Goal: Task Accomplishment & Management: Use online tool/utility

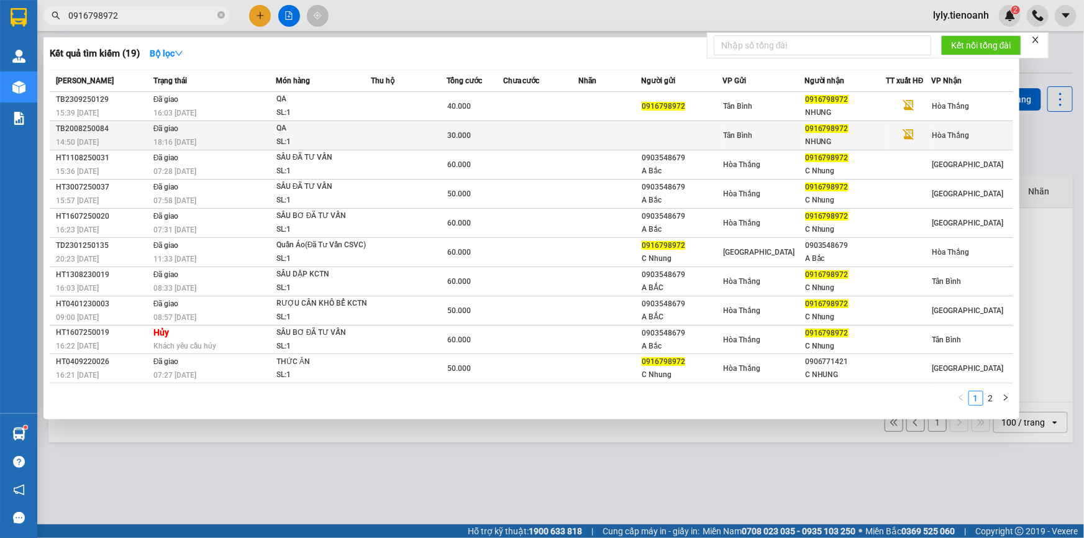
type input "0916798972"
click at [211, 122] on td "Đã giao 18:16 [DATE]" at bounding box center [212, 135] width 125 height 29
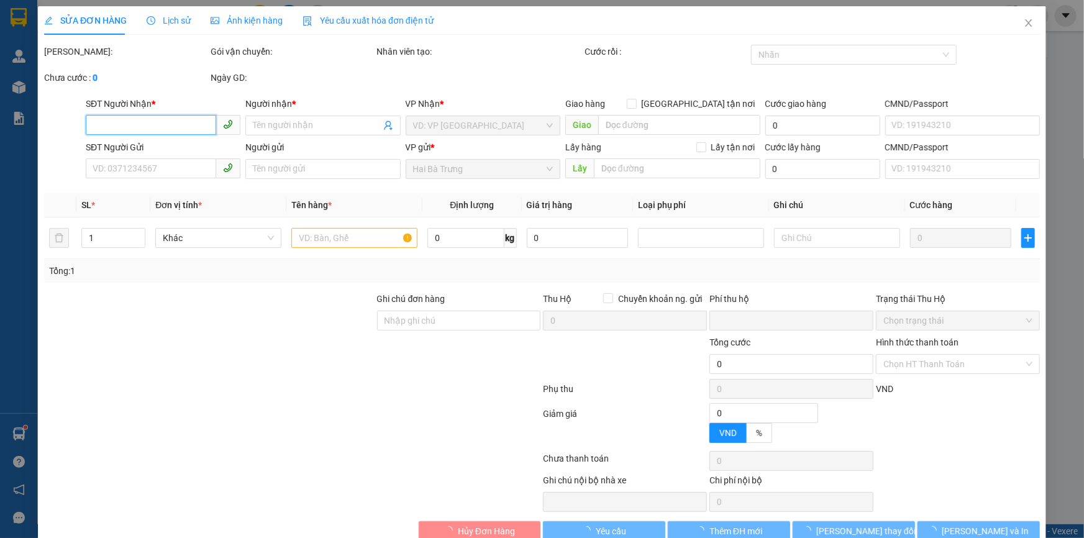
type input "0916798972"
type input "NHUNG"
type input "0"
type input "30.000"
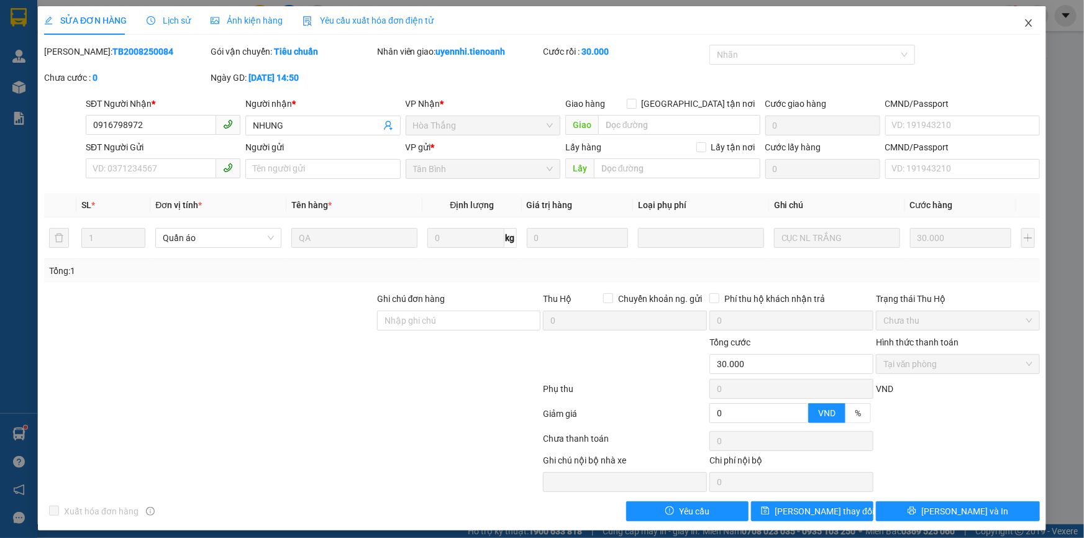
click at [1024, 28] on icon "close" at bounding box center [1029, 23] width 10 height 10
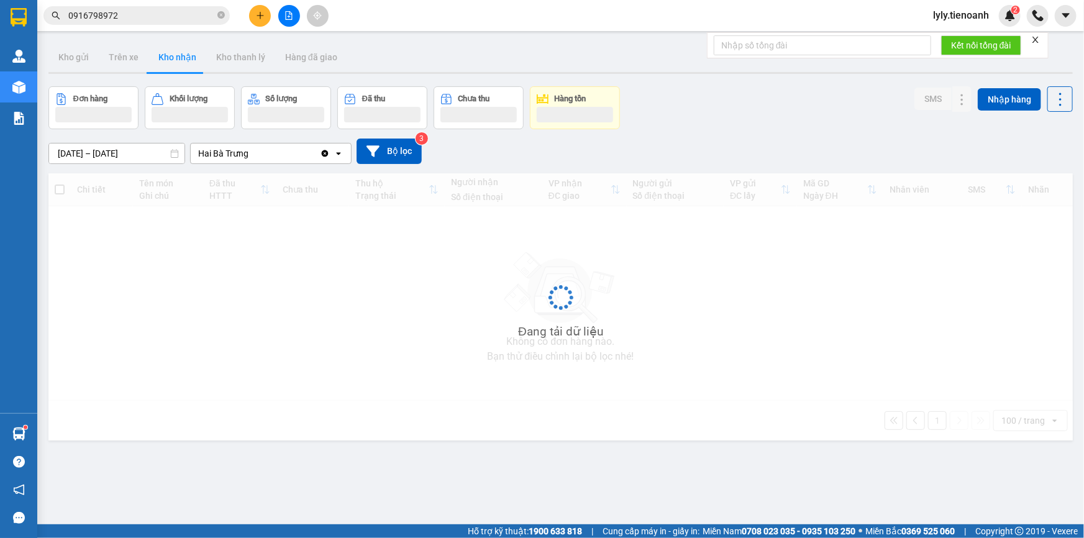
click at [129, 14] on input "0916798972" at bounding box center [141, 16] width 147 height 14
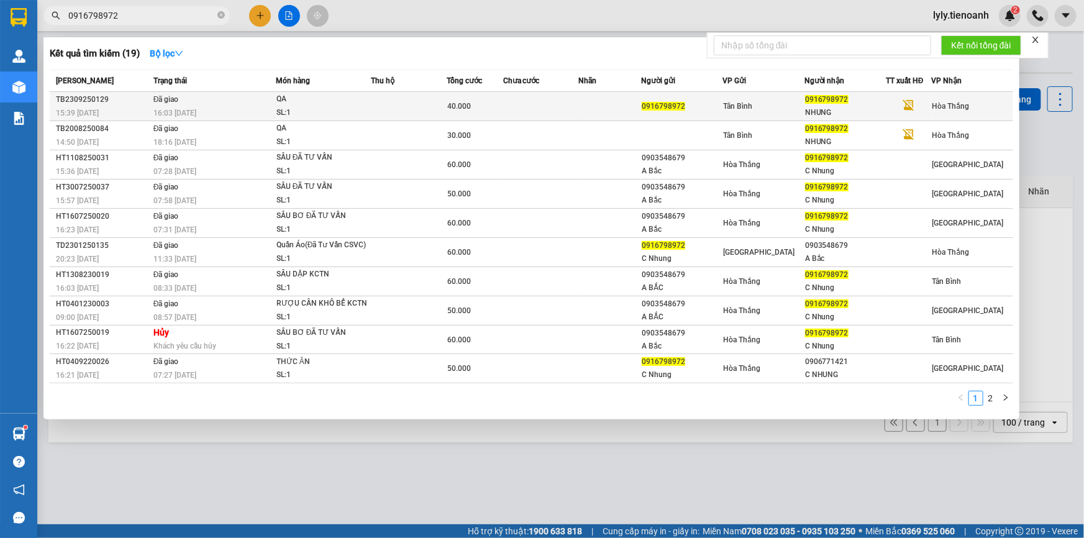
click at [311, 104] on div "QA" at bounding box center [322, 100] width 93 height 14
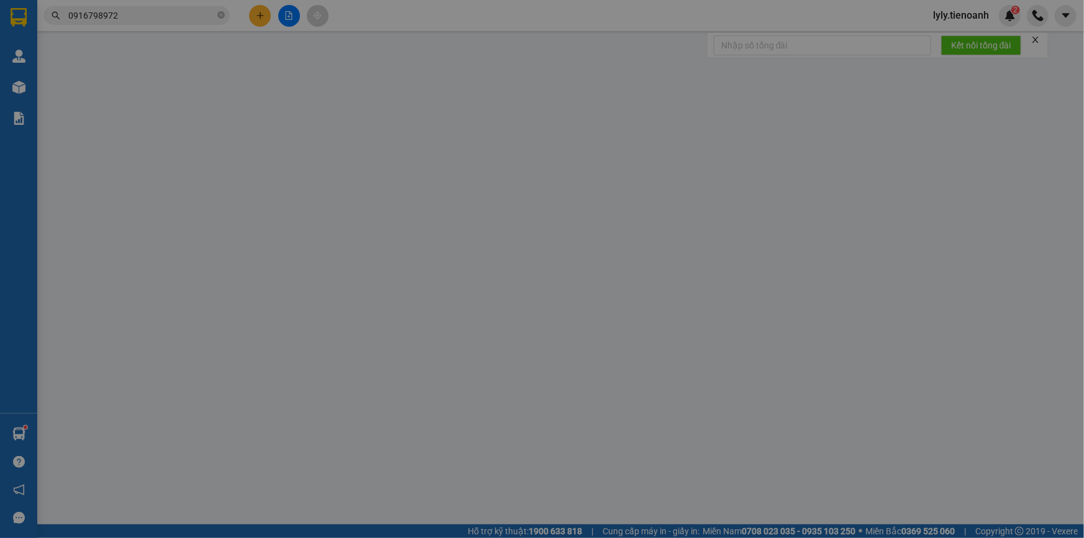
type input "0916798972"
type input "NHUNG"
type input "0916798972"
type input "0"
type input "40.000"
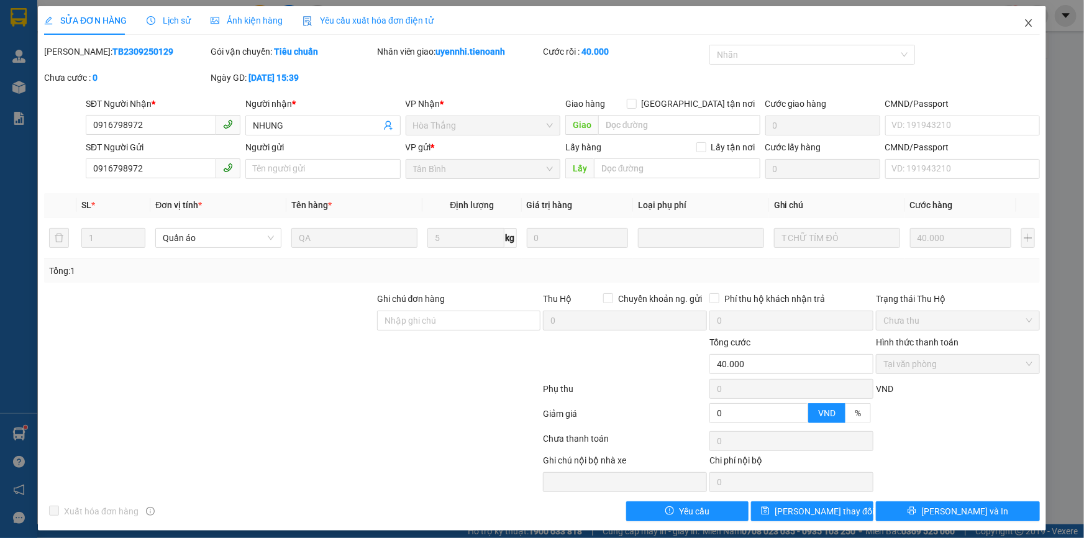
click at [1025, 20] on icon "close" at bounding box center [1028, 22] width 7 height 7
